Goal: Transaction & Acquisition: Subscribe to service/newsletter

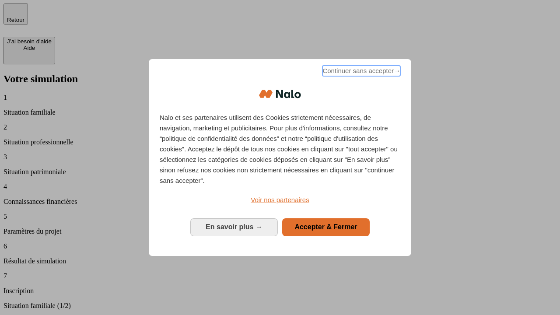
click at [361, 72] on span "Continuer sans accepter →" at bounding box center [362, 71] width 78 height 11
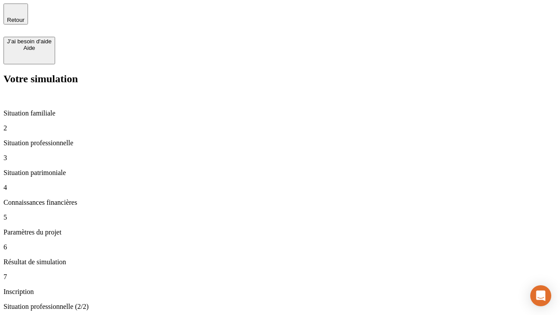
type input "30 000"
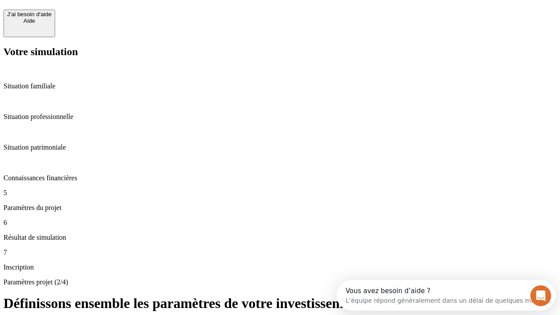
scroll to position [17, 0]
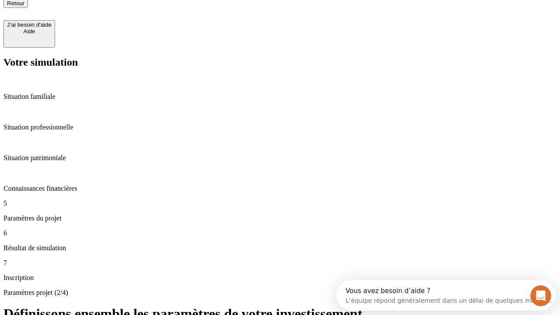
type input "25"
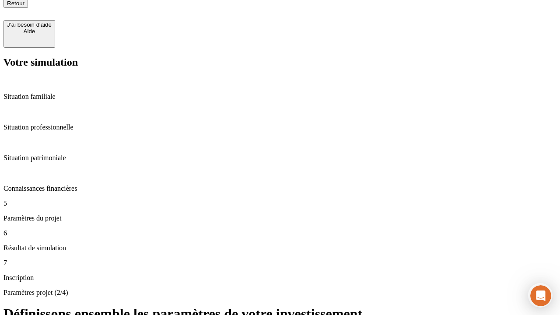
type input "1 000"
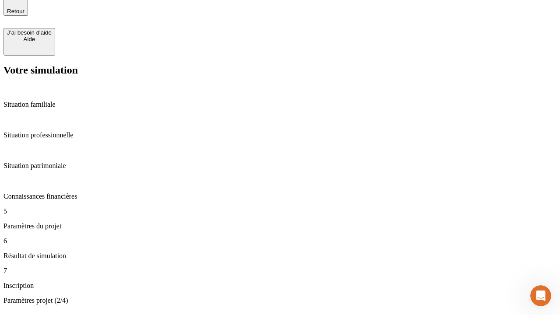
type input "640"
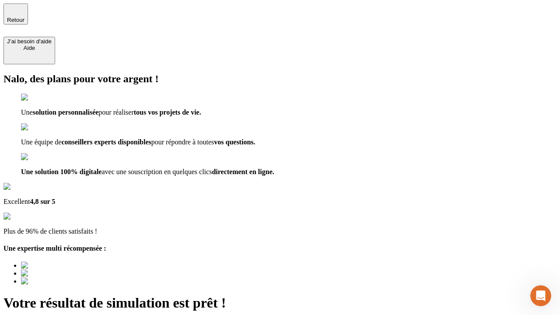
type input "[EMAIL_ADDRESS][PERSON_NAME][DOMAIN_NAME]"
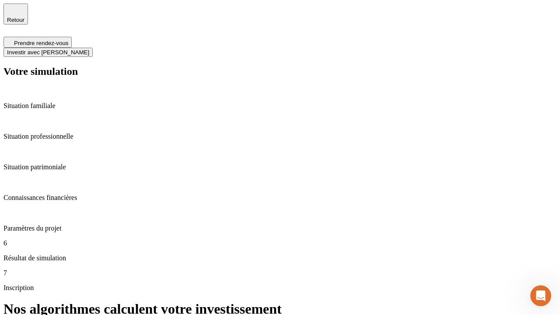
scroll to position [4, 0]
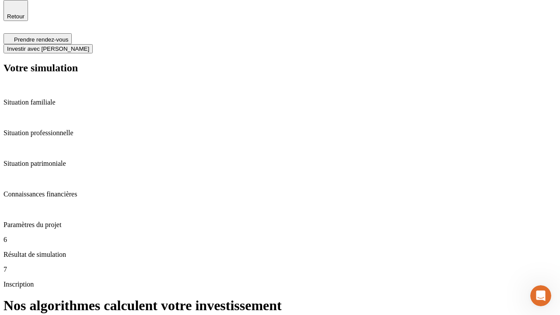
click at [89, 46] on span "Investir avec [PERSON_NAME]" at bounding box center [48, 49] width 82 height 7
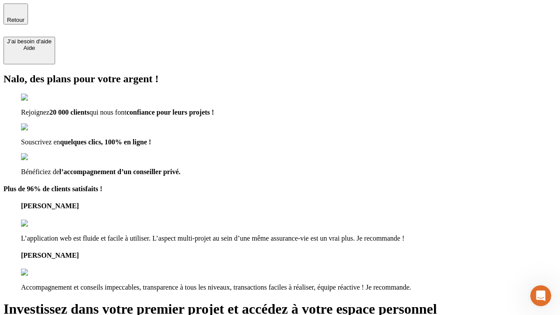
type input "[PERSON_NAME][EMAIL_ADDRESS][DOMAIN_NAME]"
